Goal: Task Accomplishment & Management: Manage account settings

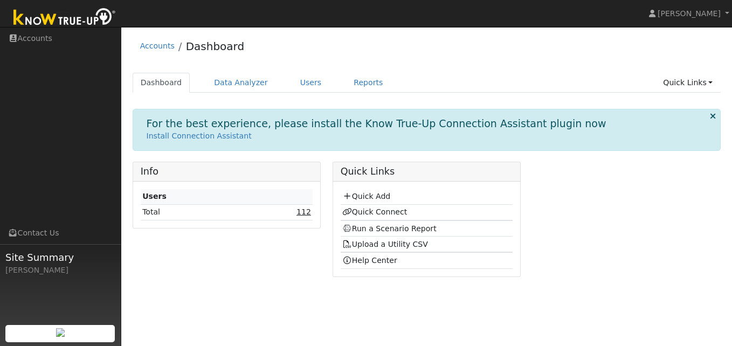
click at [301, 212] on link "112" at bounding box center [303, 211] width 15 height 9
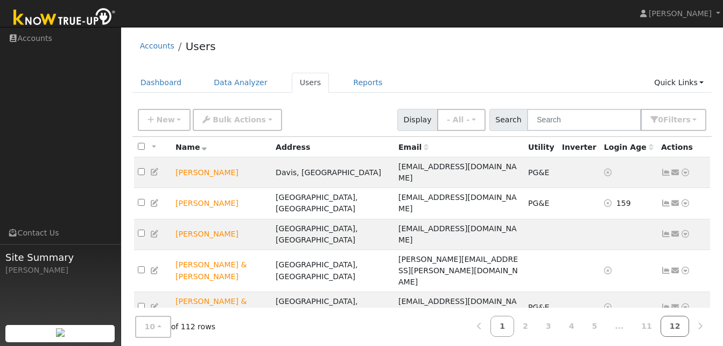
click at [674, 326] on link "12" at bounding box center [675, 326] width 29 height 21
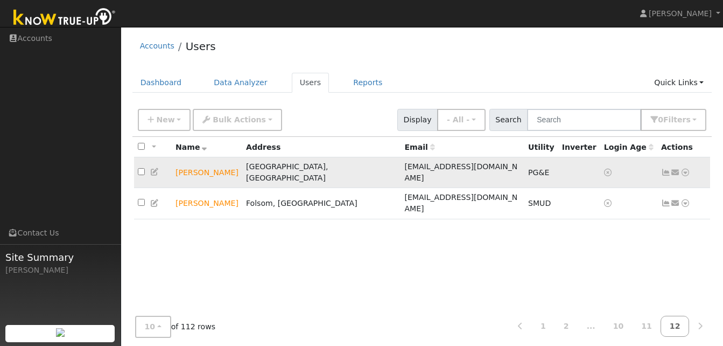
click at [687, 169] on icon at bounding box center [686, 173] width 10 height 8
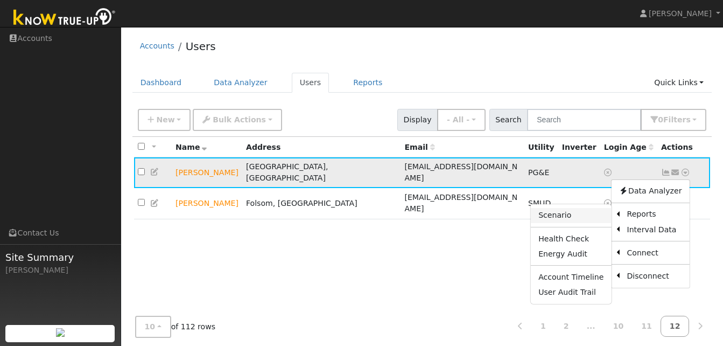
click at [565, 211] on link "Scenario" at bounding box center [571, 215] width 80 height 15
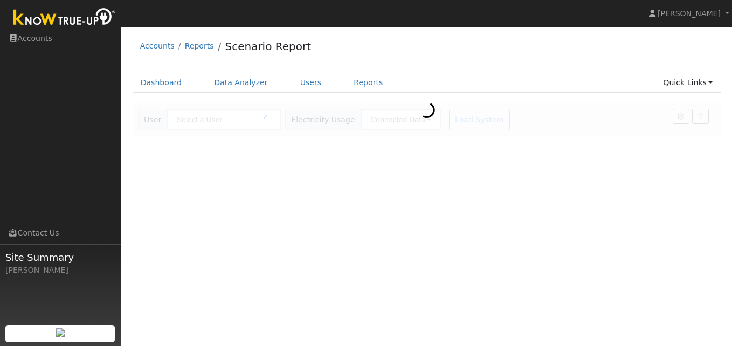
type input "[PERSON_NAME]"
type input "Pacific Gas & Electric"
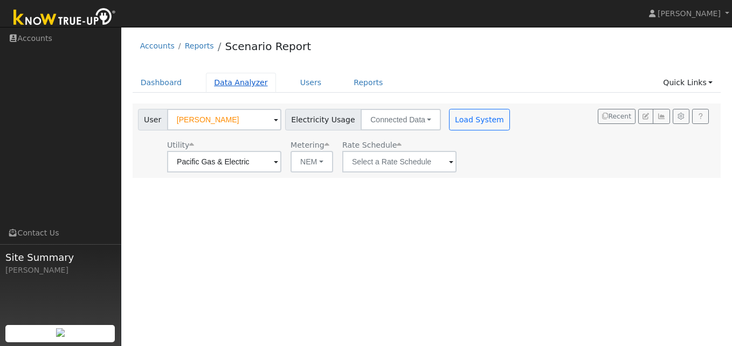
click at [239, 82] on link "Data Analyzer" at bounding box center [241, 83] width 70 height 20
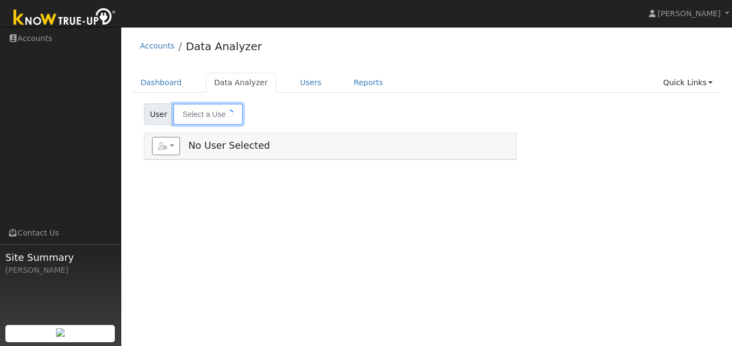
type input "Kimberly Dietz"
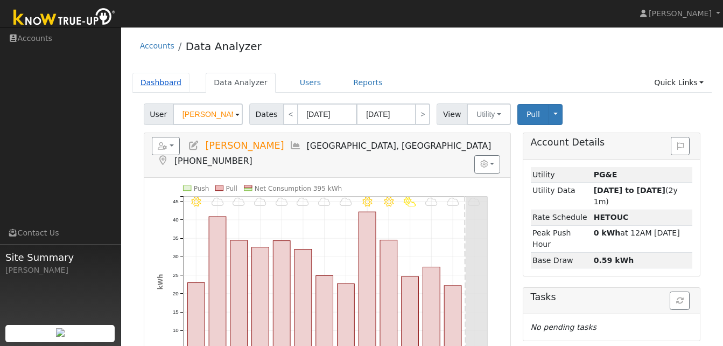
click at [165, 84] on link "Dashboard" at bounding box center [162, 83] width 58 height 20
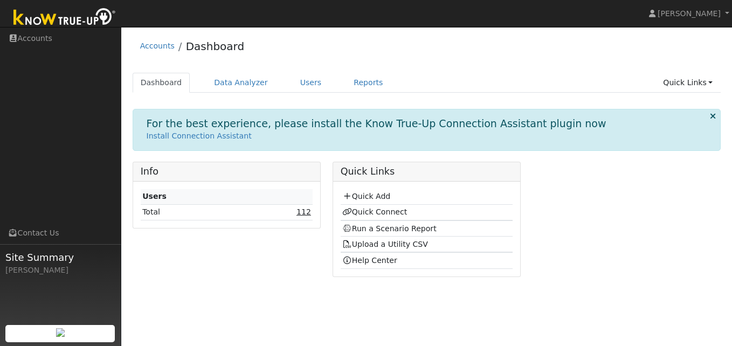
click at [305, 213] on link "112" at bounding box center [303, 211] width 15 height 9
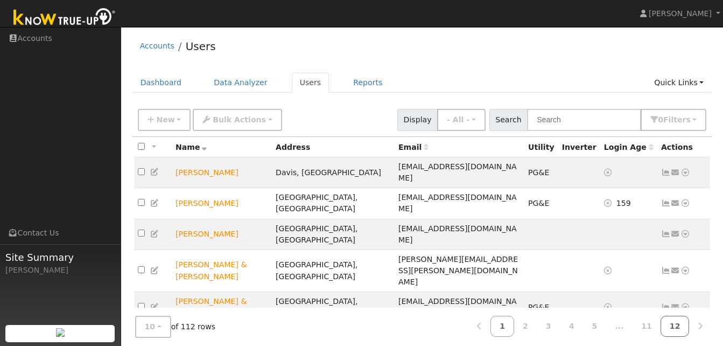
click at [677, 325] on link "12" at bounding box center [675, 326] width 29 height 21
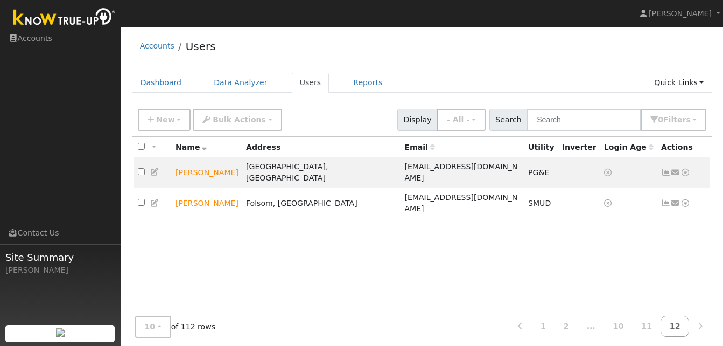
click at [677, 325] on link "12" at bounding box center [675, 326] width 29 height 21
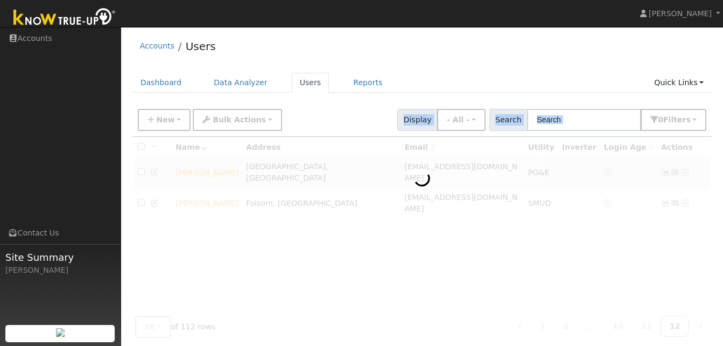
click at [677, 325] on div at bounding box center [423, 240] width 580 height 207
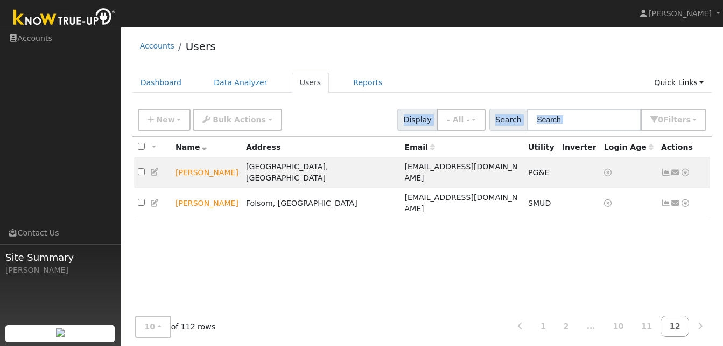
click at [677, 325] on div at bounding box center [423, 240] width 580 height 207
click at [677, 325] on div "All None All on page None on page Name Address Email Utility Inverter Login Age…" at bounding box center [423, 260] width 580 height 246
click at [664, 169] on icon at bounding box center [667, 173] width 10 height 8
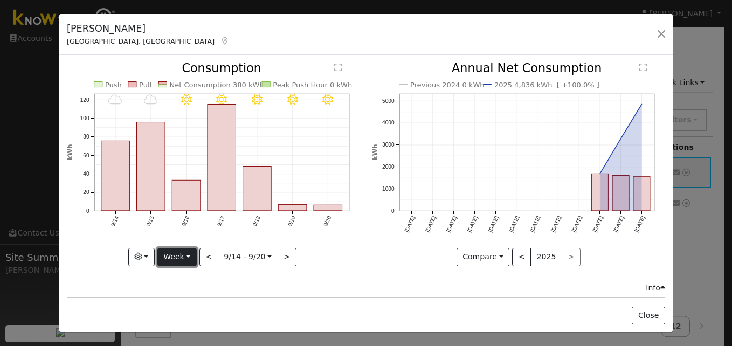
click at [187, 252] on button "Week" at bounding box center [176, 257] width 39 height 18
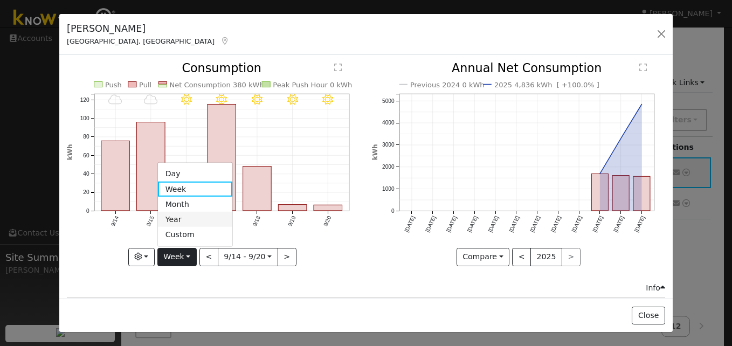
click at [177, 218] on link "Year" at bounding box center [195, 219] width 75 height 15
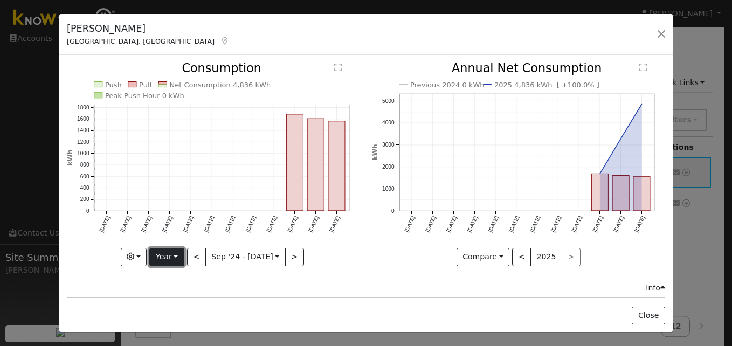
click at [176, 253] on button "Year" at bounding box center [166, 257] width 34 height 18
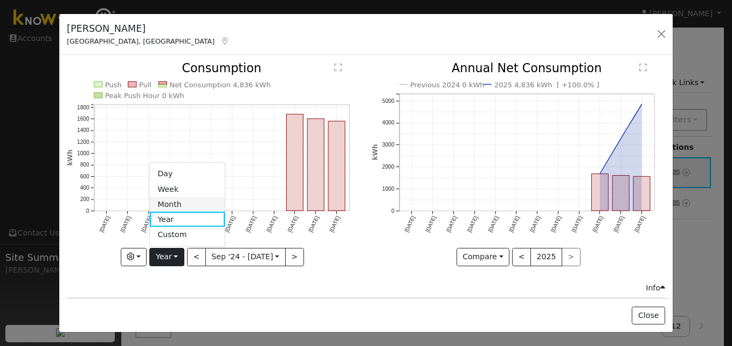
click at [171, 204] on link "Month" at bounding box center [187, 204] width 75 height 15
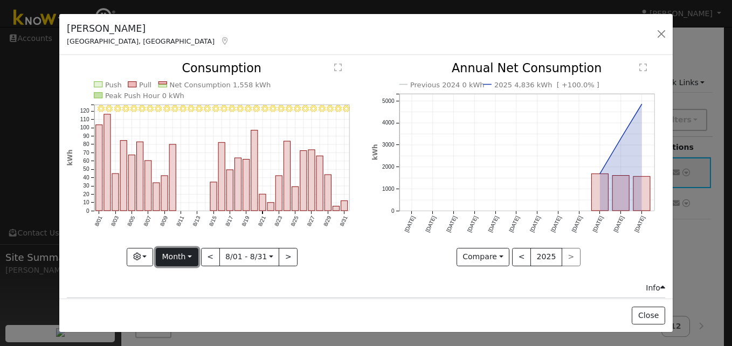
click at [188, 253] on button "Month" at bounding box center [177, 257] width 43 height 18
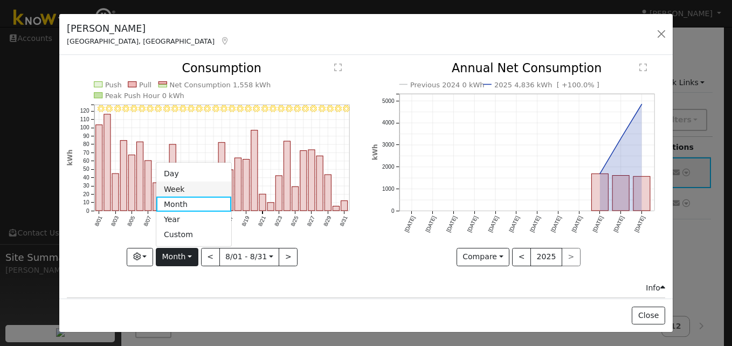
click at [175, 189] on link "Week" at bounding box center [193, 189] width 75 height 15
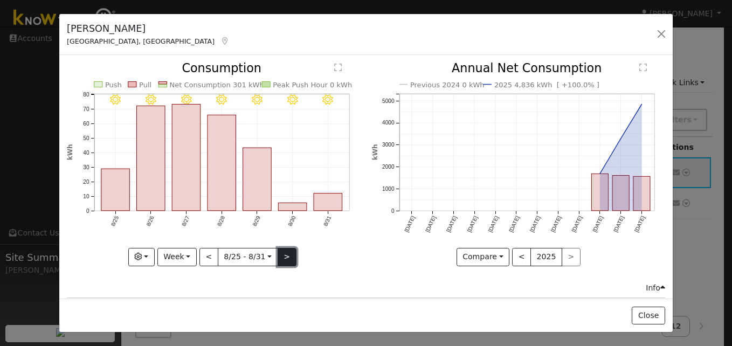
click at [281, 252] on button ">" at bounding box center [286, 257] width 19 height 18
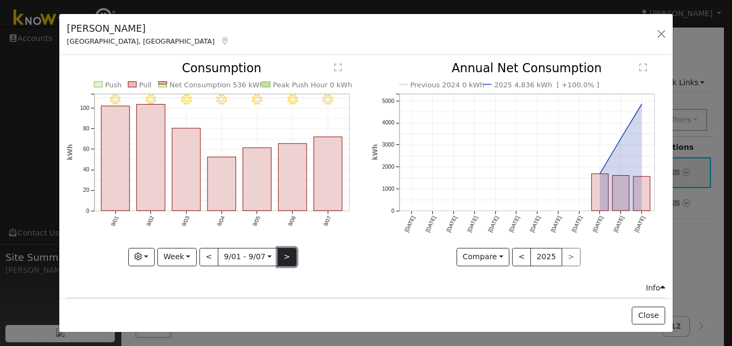
click at [283, 253] on button ">" at bounding box center [286, 257] width 19 height 18
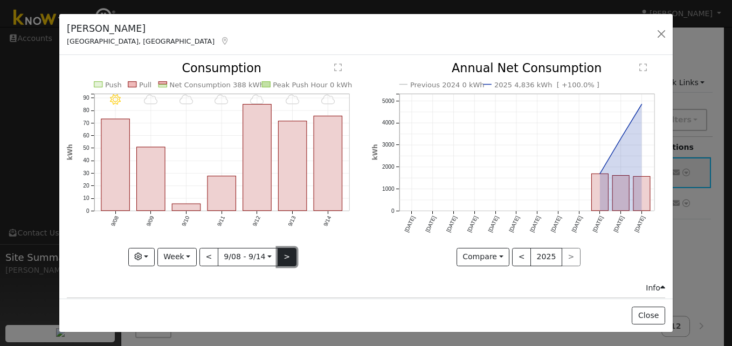
click at [283, 253] on button ">" at bounding box center [286, 257] width 19 height 18
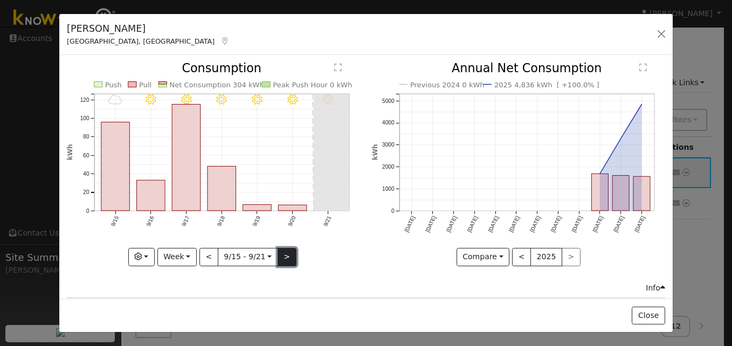
click at [283, 253] on button ">" at bounding box center [286, 257] width 19 height 18
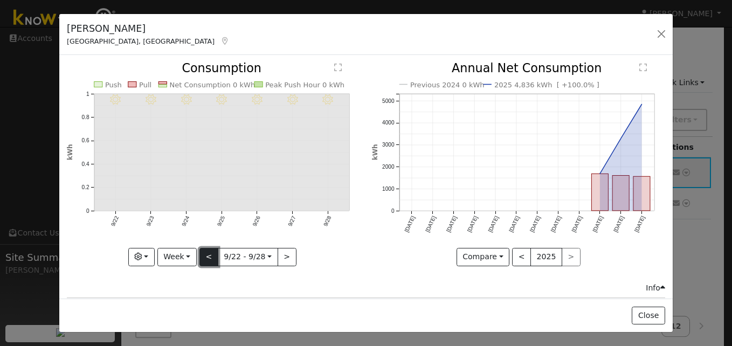
click at [206, 255] on button "<" at bounding box center [208, 257] width 19 height 18
type input "[DATE]"
